Goal: Browse casually

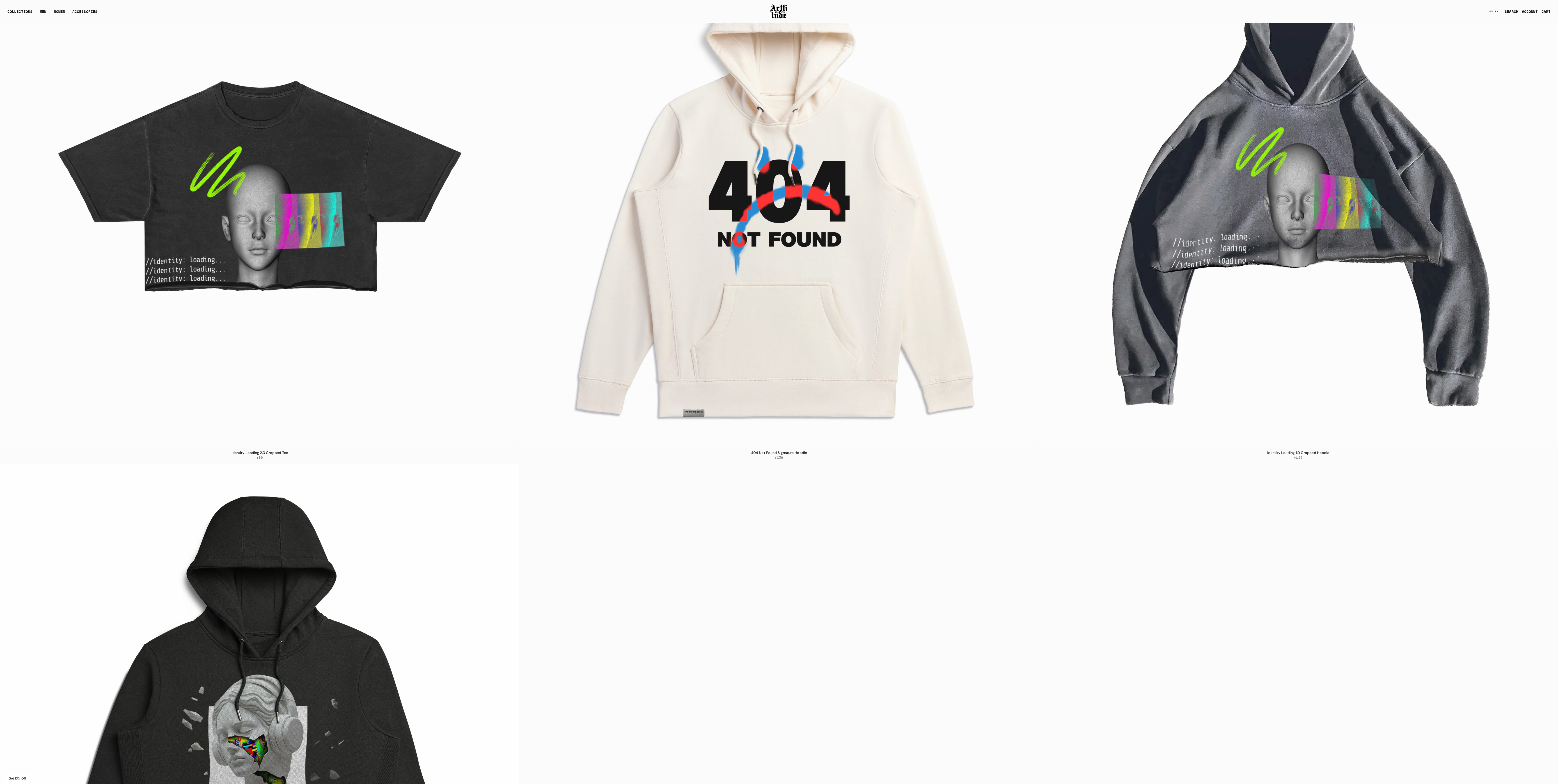
scroll to position [105, 0]
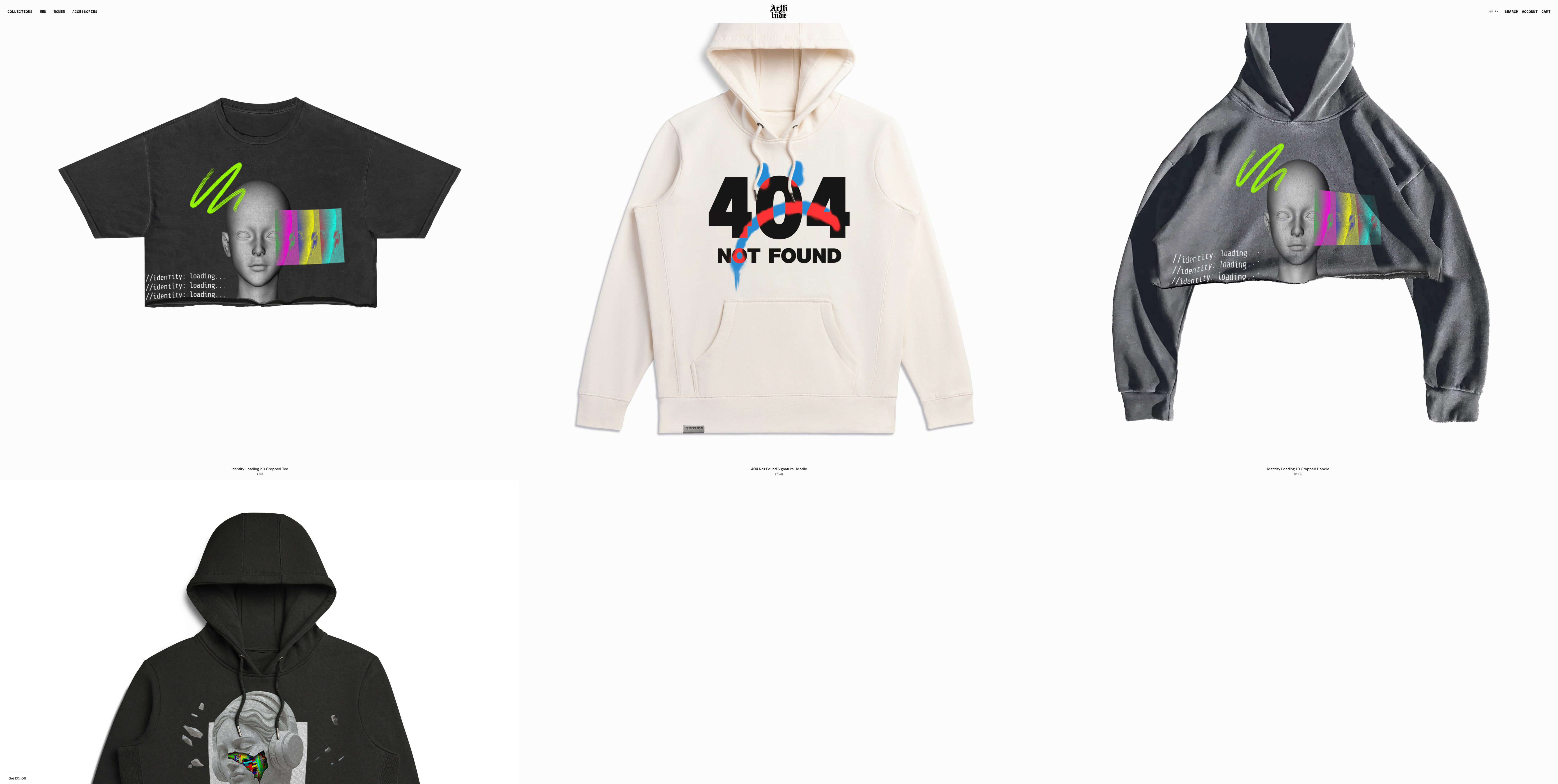
click at [879, 353] on img at bounding box center [779, 204] width 519 height 519
